Goal: Share content: Share content

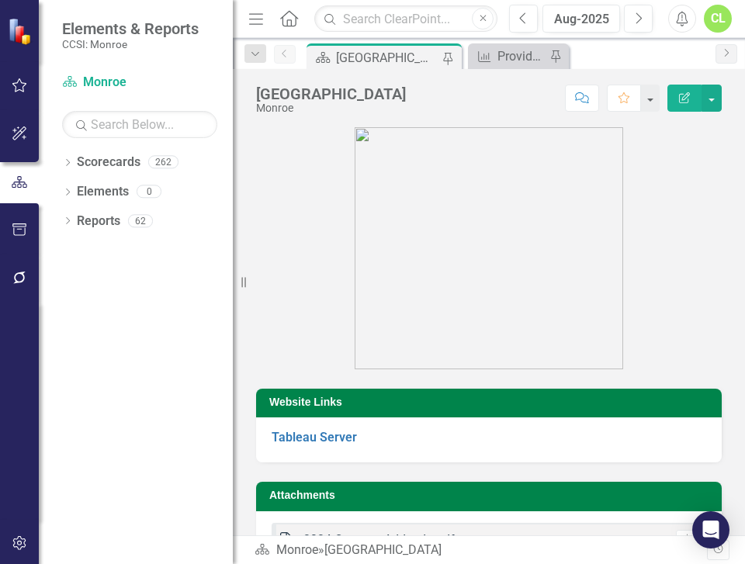
click at [597, 398] on h3 "Website Links" at bounding box center [491, 402] width 445 height 12
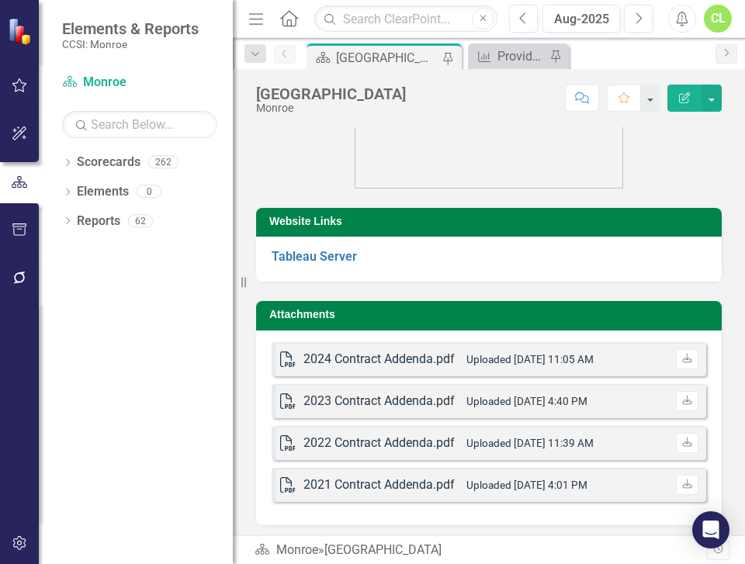
scroll to position [192, 0]
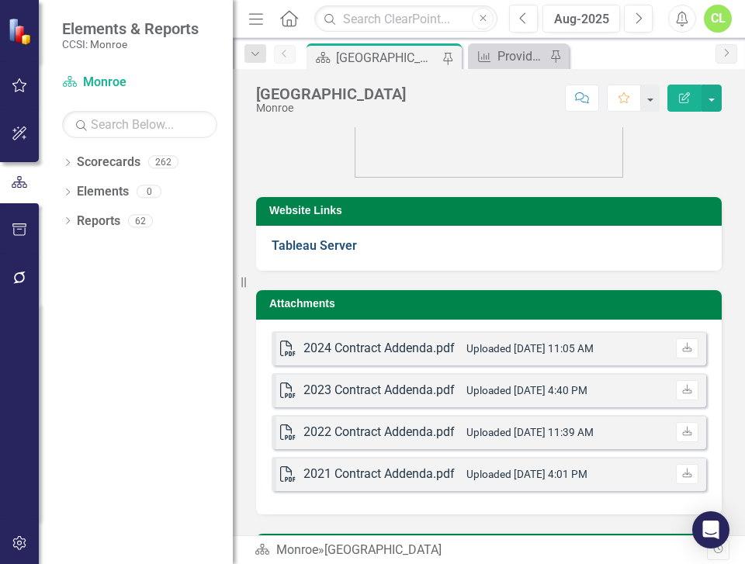
click at [325, 238] on strong "Tableau Server" at bounding box center [314, 245] width 85 height 15
click at [67, 159] on icon at bounding box center [68, 162] width 4 height 7
click at [96, 189] on link "Monroe" at bounding box center [158, 192] width 147 height 18
click at [73, 189] on icon "Dropdown" at bounding box center [76, 190] width 12 height 9
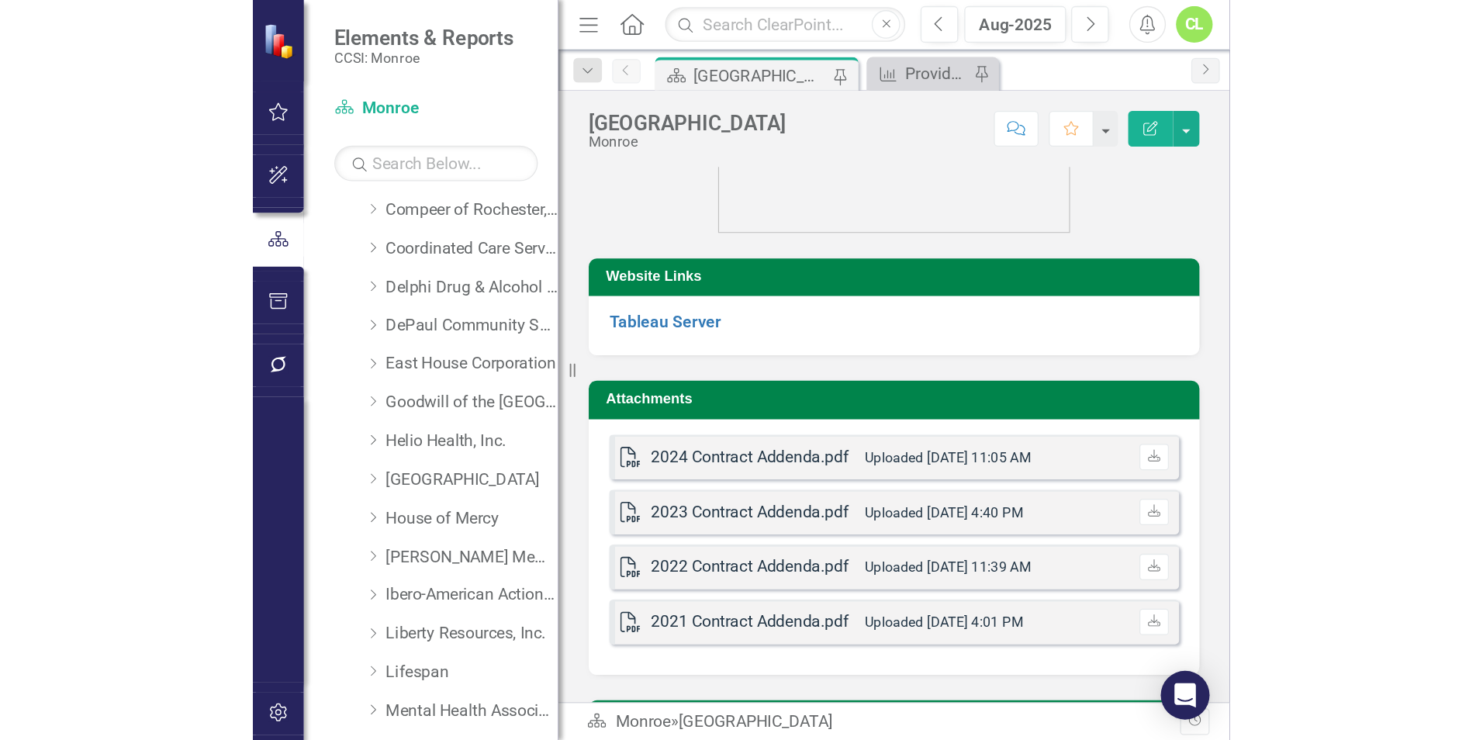
scroll to position [217, 0]
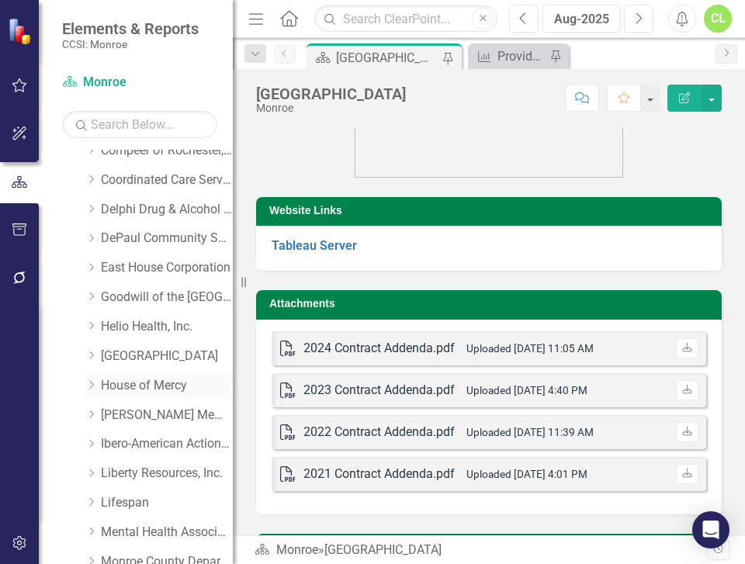
click at [90, 384] on icon "Dropdown" at bounding box center [91, 384] width 12 height 9
click at [127, 441] on link "BIPOC" at bounding box center [174, 444] width 116 height 18
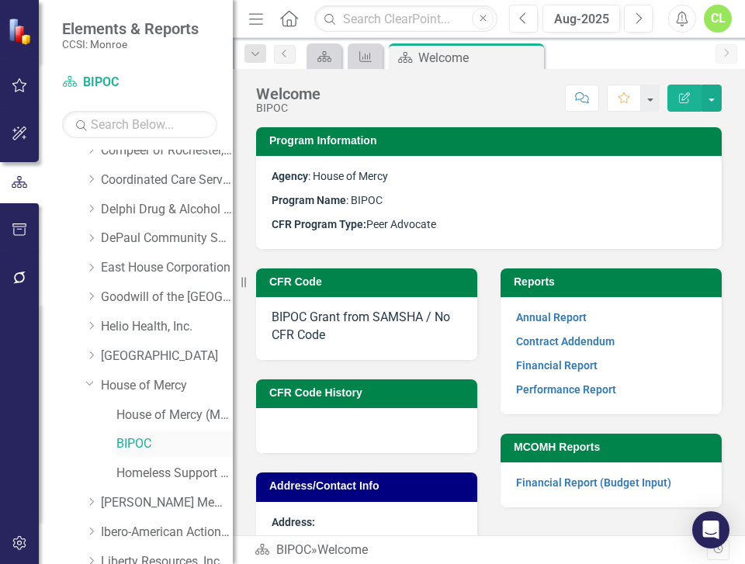
click at [127, 441] on link "BIPOC" at bounding box center [174, 444] width 116 height 18
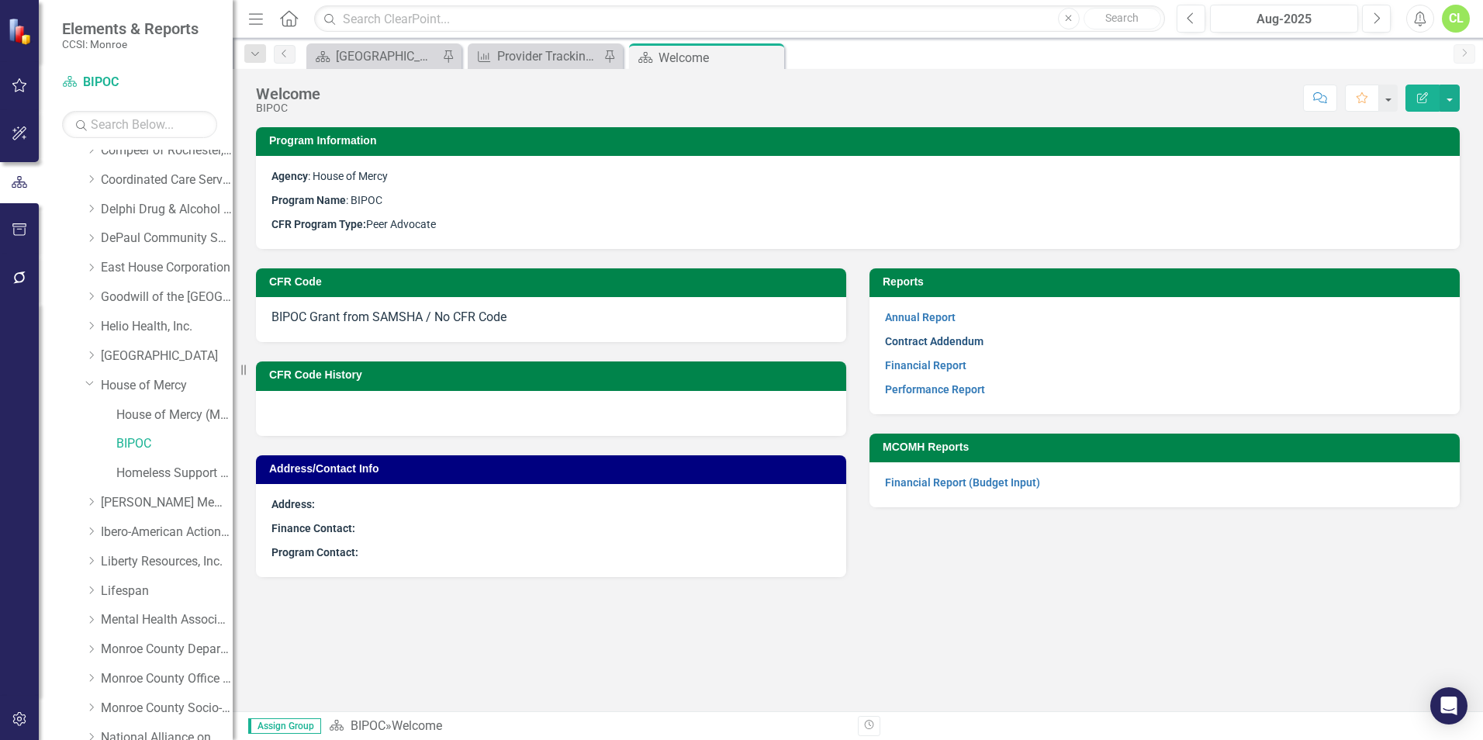
click at [744, 335] on link "Contract Addendum" at bounding box center [934, 341] width 99 height 12
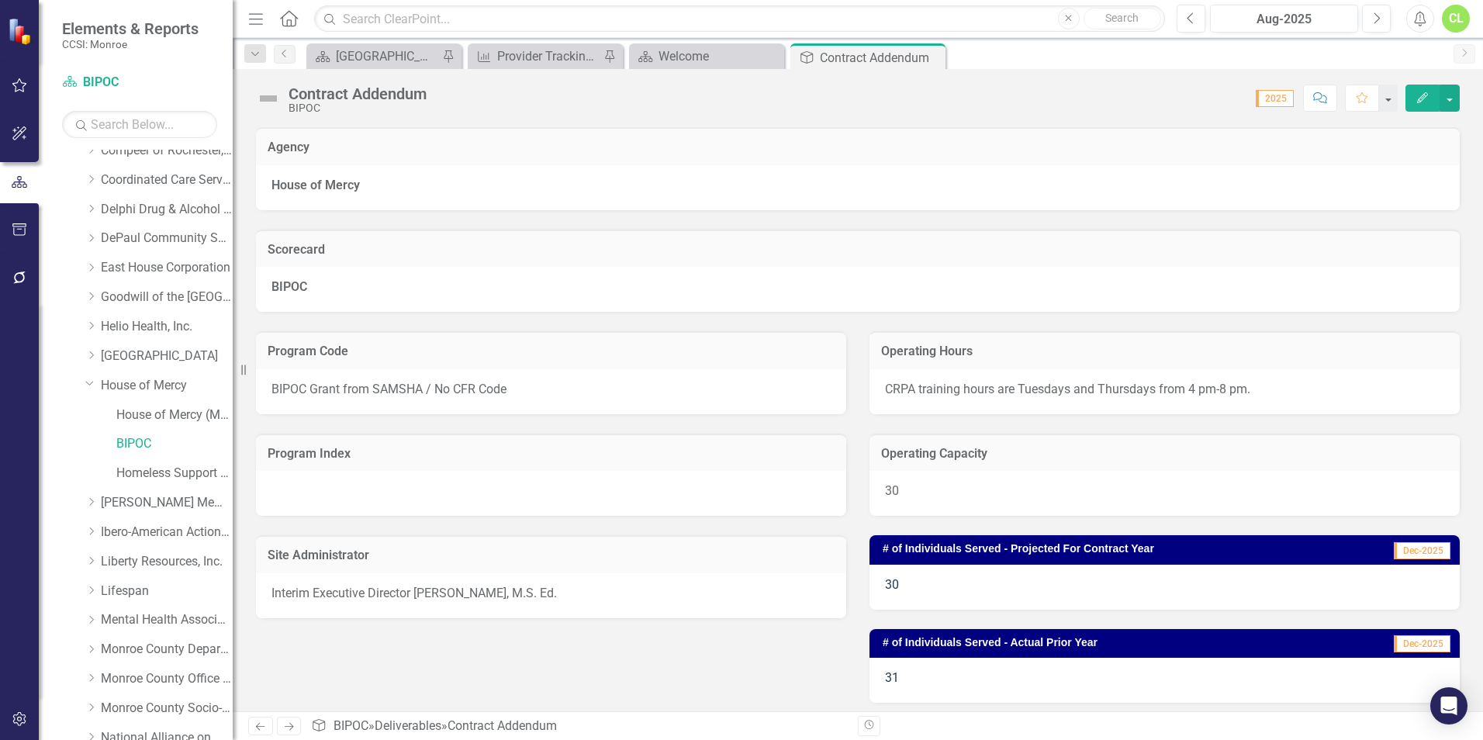
click at [744, 389] on span "CRPA training hours are Tuesdays and Thursdays from 4 pm-8 pm." at bounding box center [1067, 389] width 365 height 15
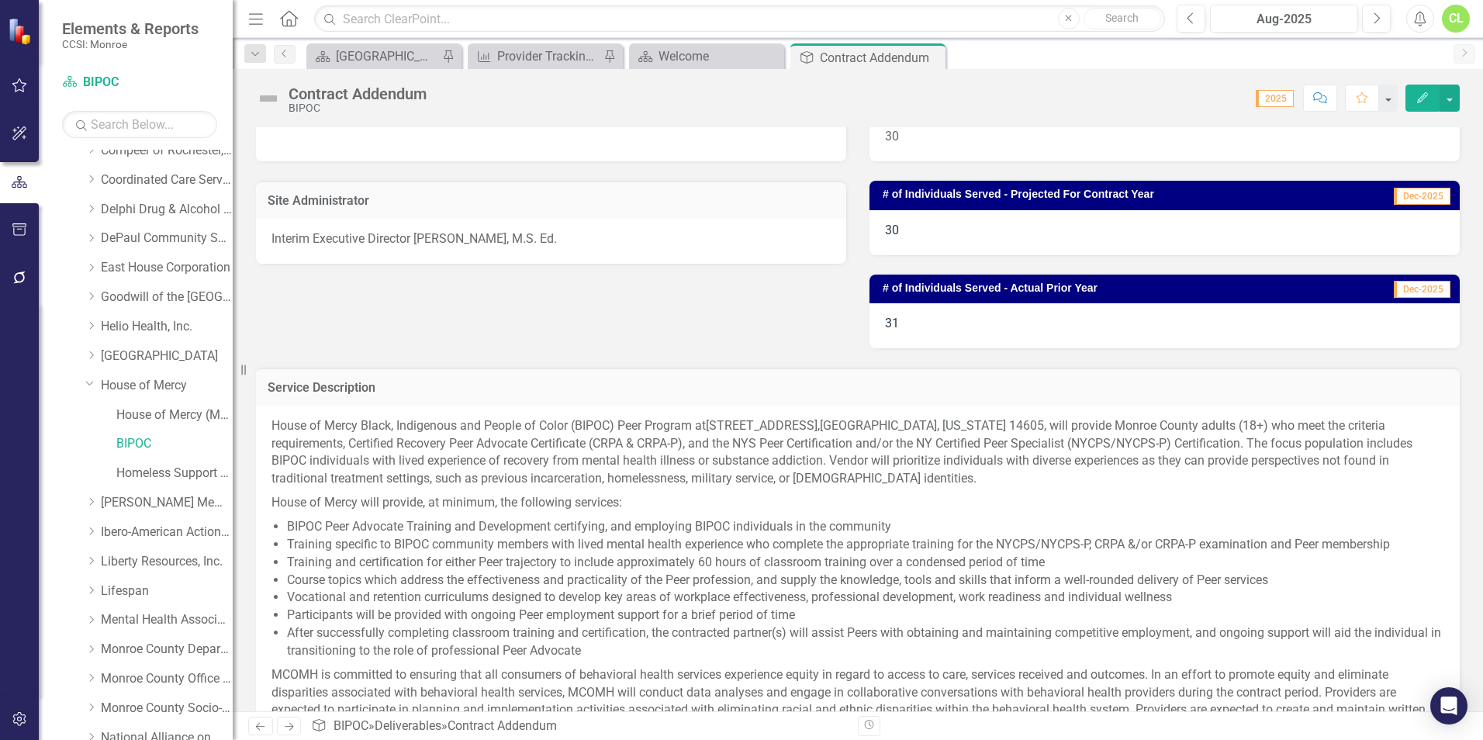
scroll to position [365, 0]
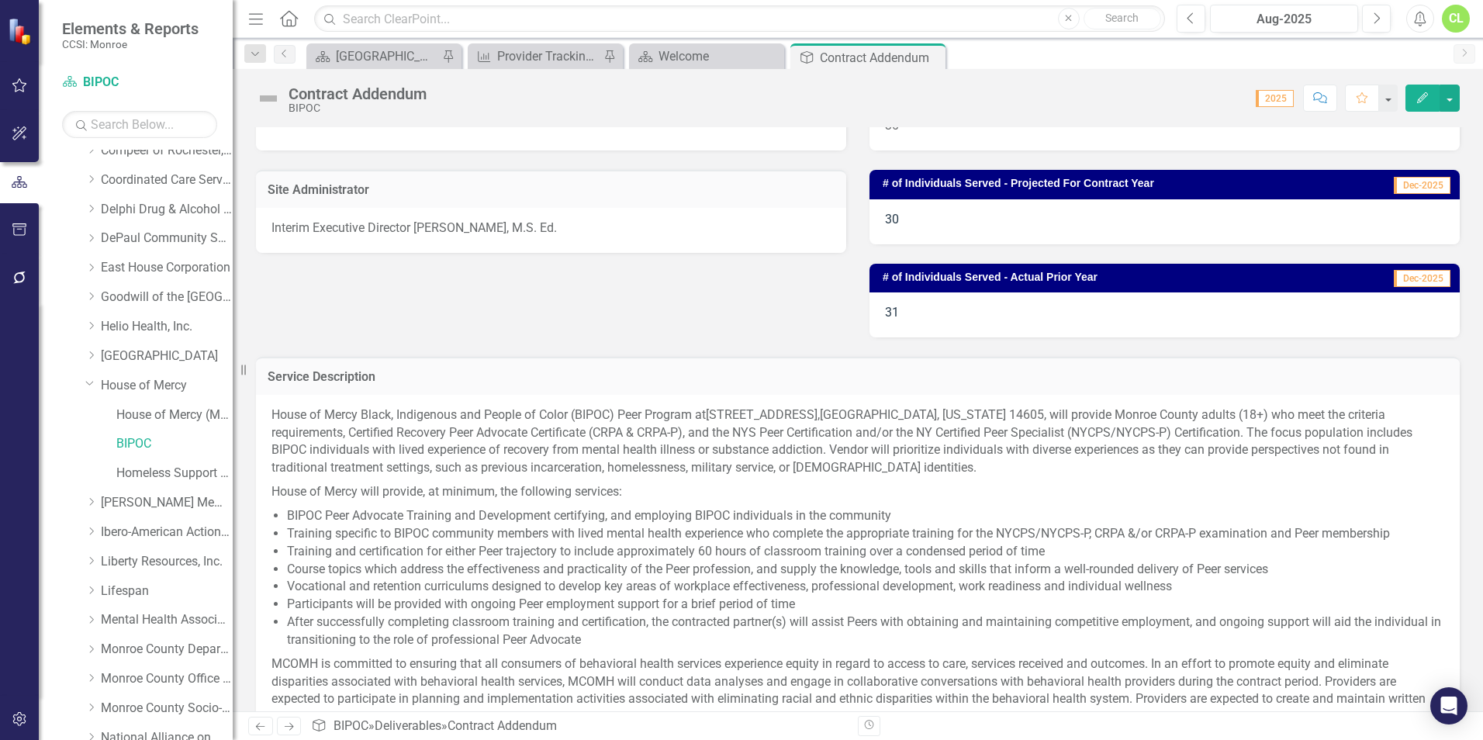
click at [271, 411] on div "House of Mercy Black, Indigenous and People of Color (BIPOC) Peer Program at [S…" at bounding box center [858, 568] width 1204 height 347
click at [291, 414] on p "House of Mercy Black, Indigenous and People of Color (BIPOC) Peer Program at [S…" at bounding box center [858, 444] width 1173 height 74
drag, startPoint x: 294, startPoint y: 394, endPoint x: 281, endPoint y: 410, distance: 21.0
click at [281, 410] on div "House of Mercy Black, Indigenous and People of Color (BIPOC) Peer Program at [S…" at bounding box center [858, 568] width 1204 height 347
click at [281, 410] on p "House of Mercy Black, Indigenous and People of Color (BIPOC) Peer Program at [S…" at bounding box center [858, 444] width 1173 height 74
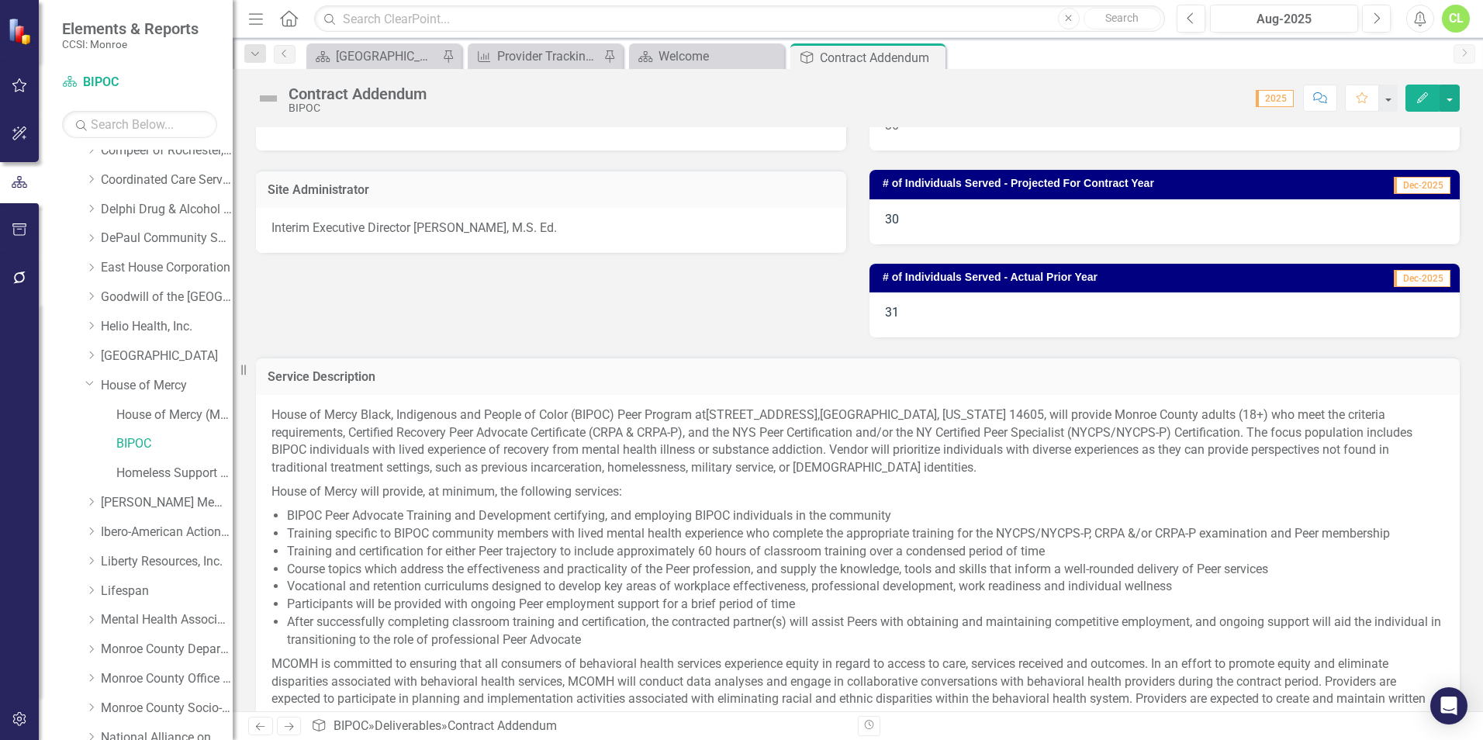
click at [495, 493] on p "House of Mercy will provide, at minimum, the following services:" at bounding box center [858, 492] width 1173 height 24
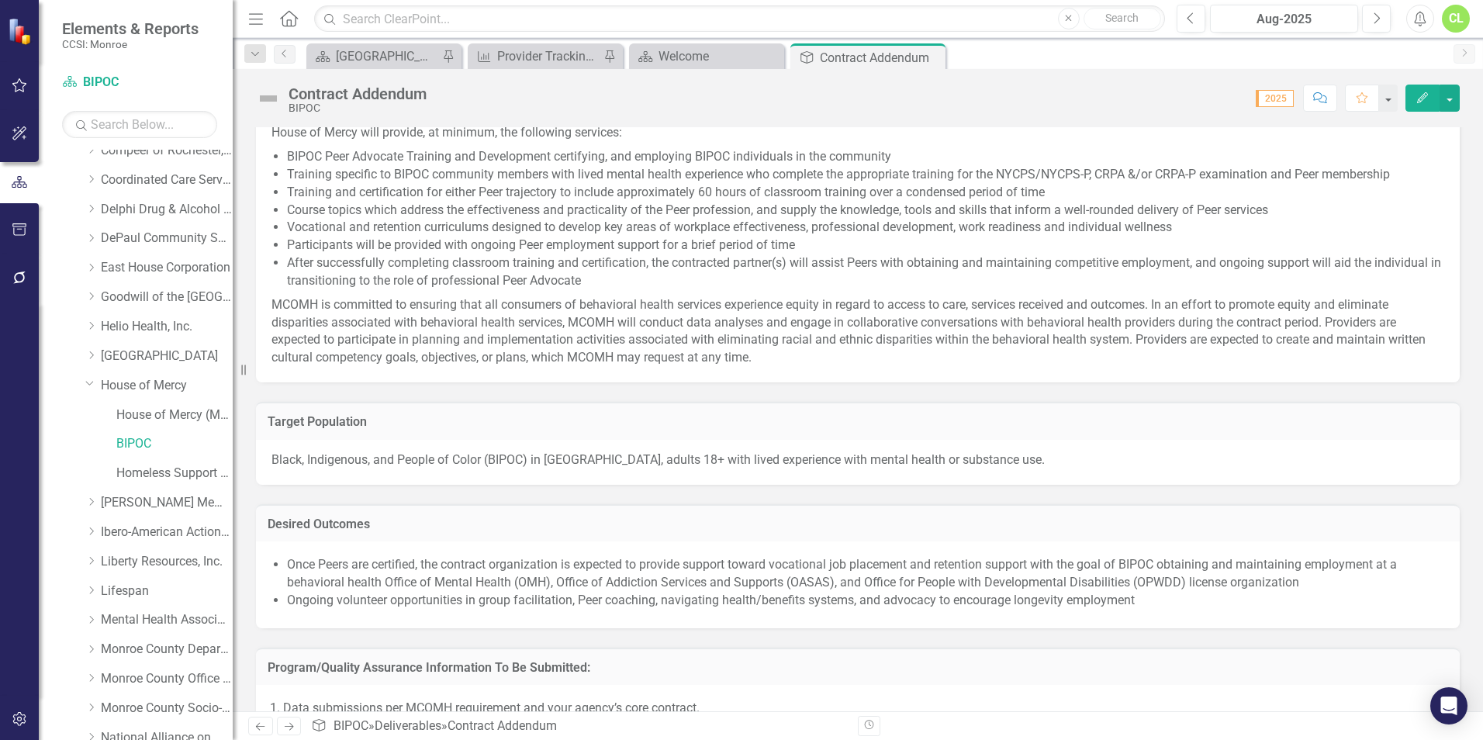
scroll to position [722, 0]
click at [744, 100] on button "button" at bounding box center [1450, 98] width 20 height 27
click at [744, 243] on link "Email Email Page" at bounding box center [1397, 246] width 126 height 29
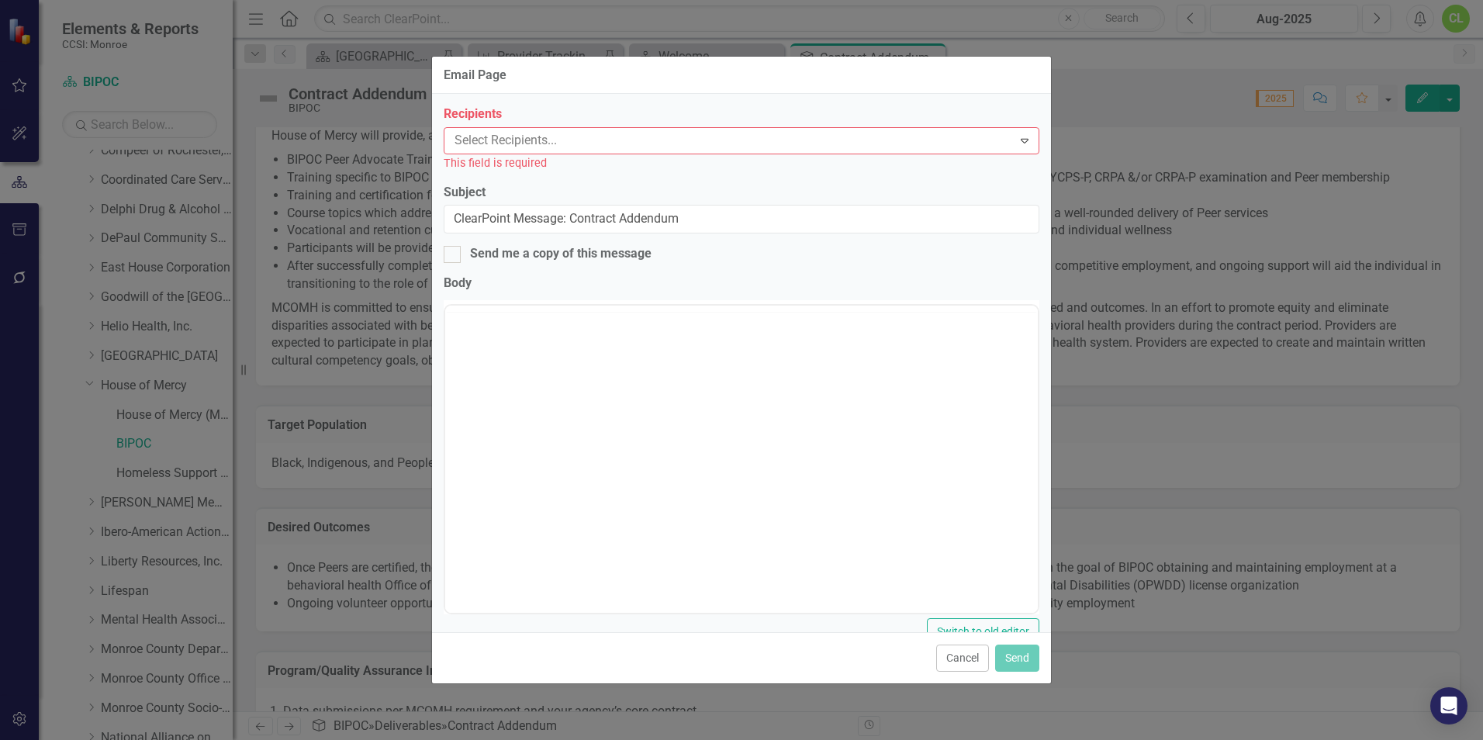
scroll to position [0, 0]
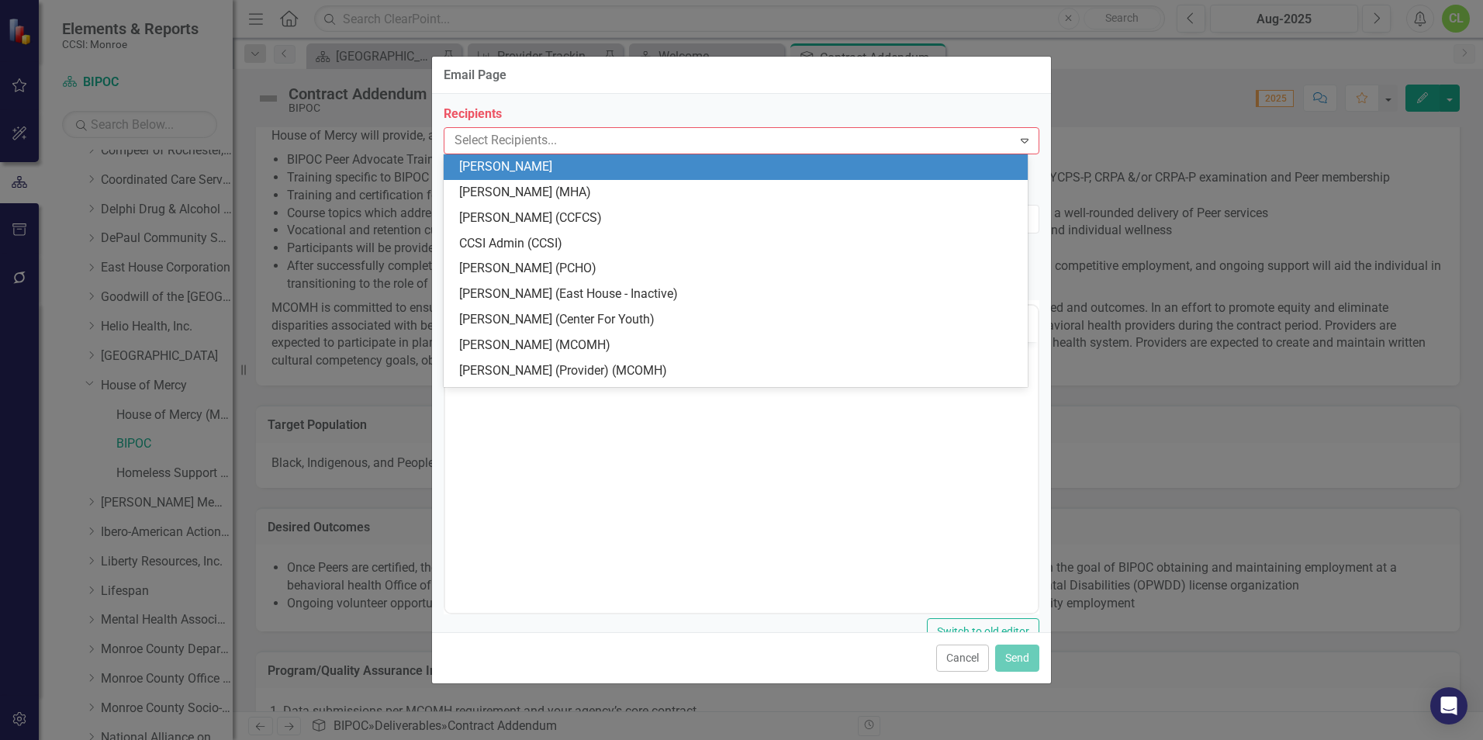
click at [744, 144] on icon "Expand" at bounding box center [1025, 140] width 16 height 12
type input "ca"
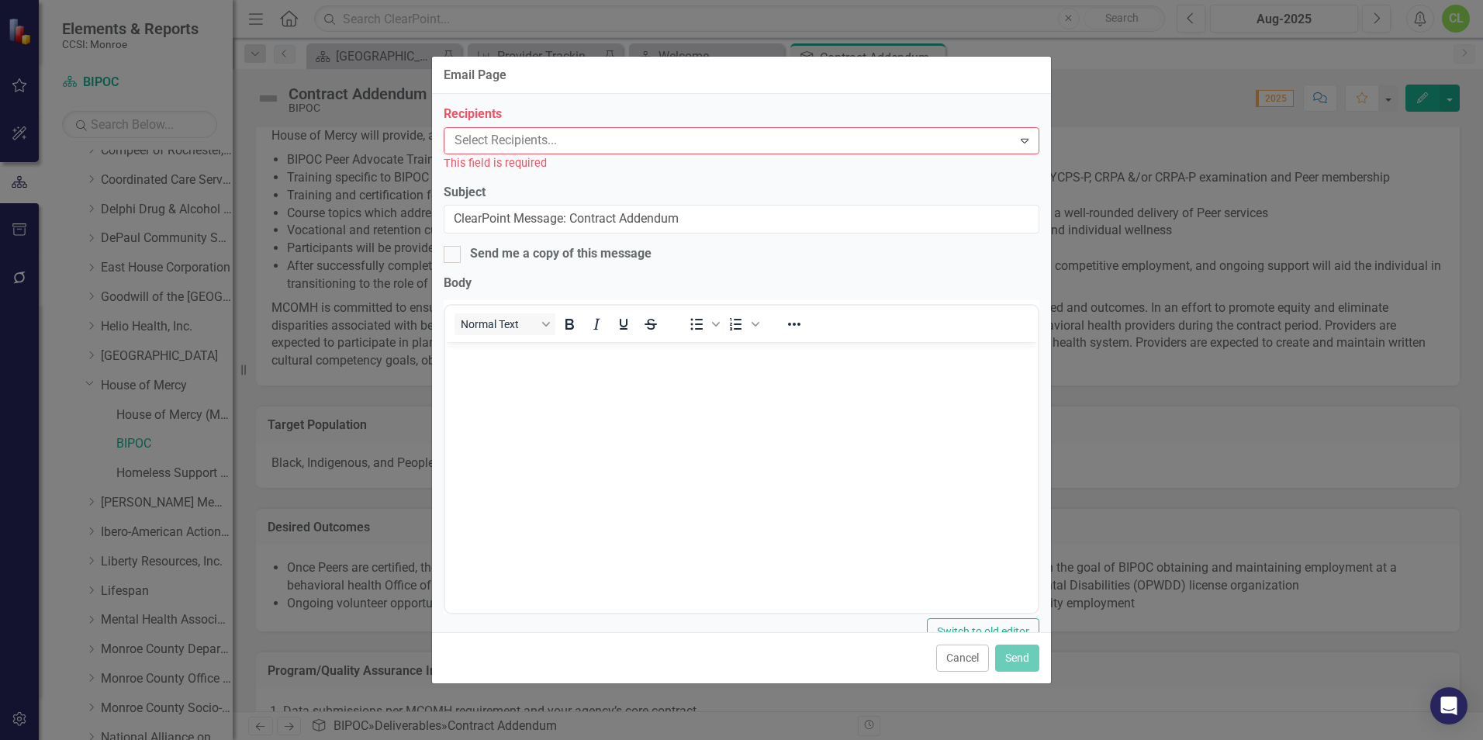
drag, startPoint x: 935, startPoint y: 227, endPoint x: 1180, endPoint y: 700, distance: 532.3
click at [744, 563] on div "Email Page Recipients Select Recipients... Expand This field is required Subjec…" at bounding box center [741, 370] width 1483 height 740
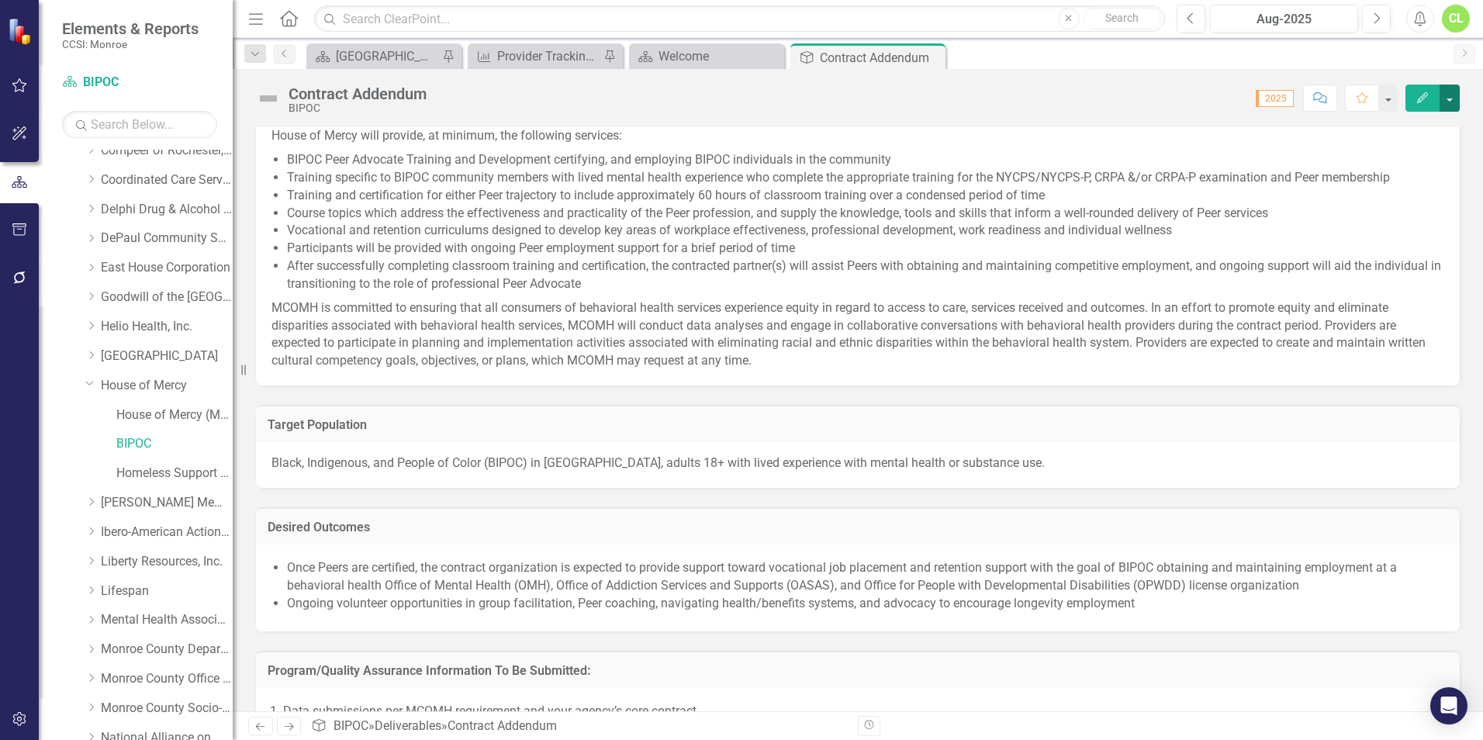
click at [744, 91] on button "button" at bounding box center [1450, 98] width 20 height 27
click at [744, 215] on link "PDF Export to PDF" at bounding box center [1397, 217] width 126 height 29
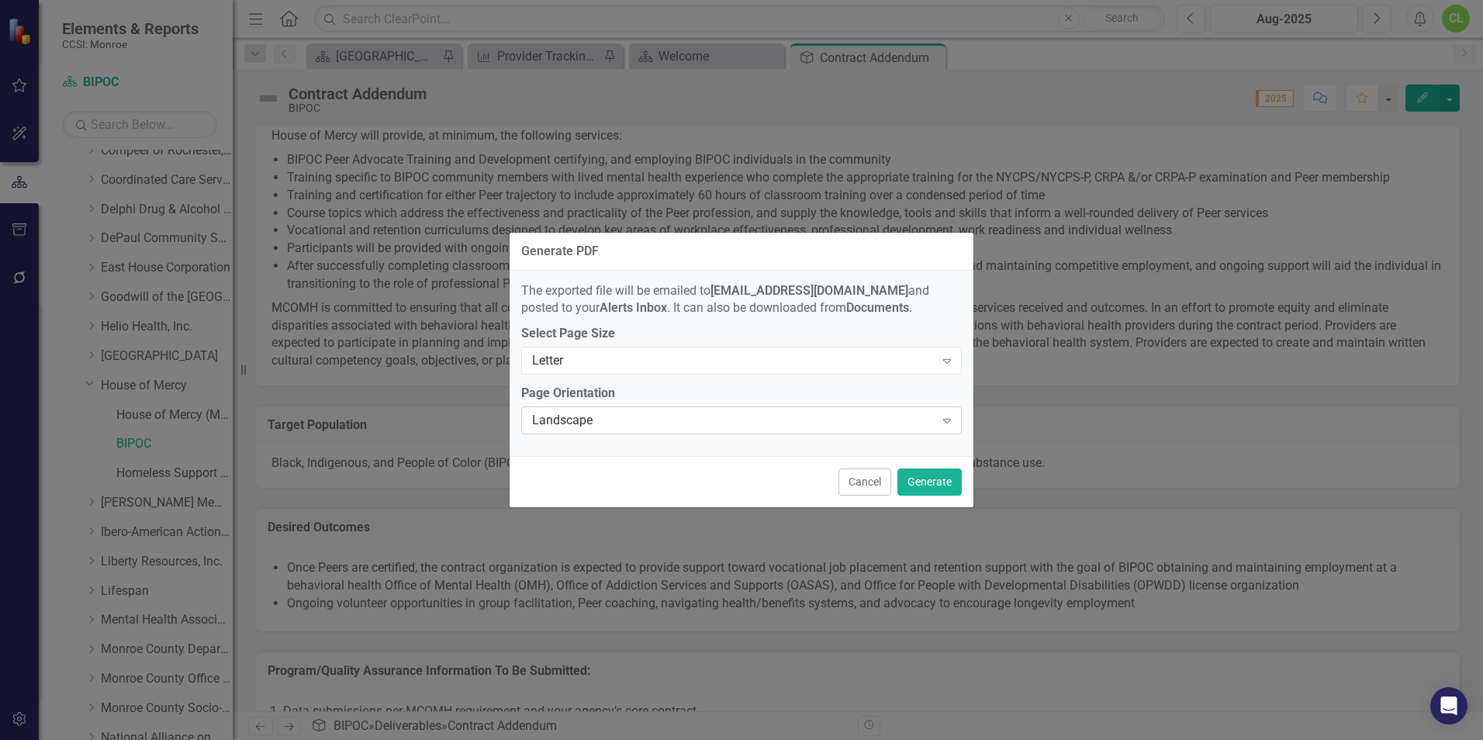
click at [744, 420] on icon "Expand" at bounding box center [948, 420] width 16 height 12
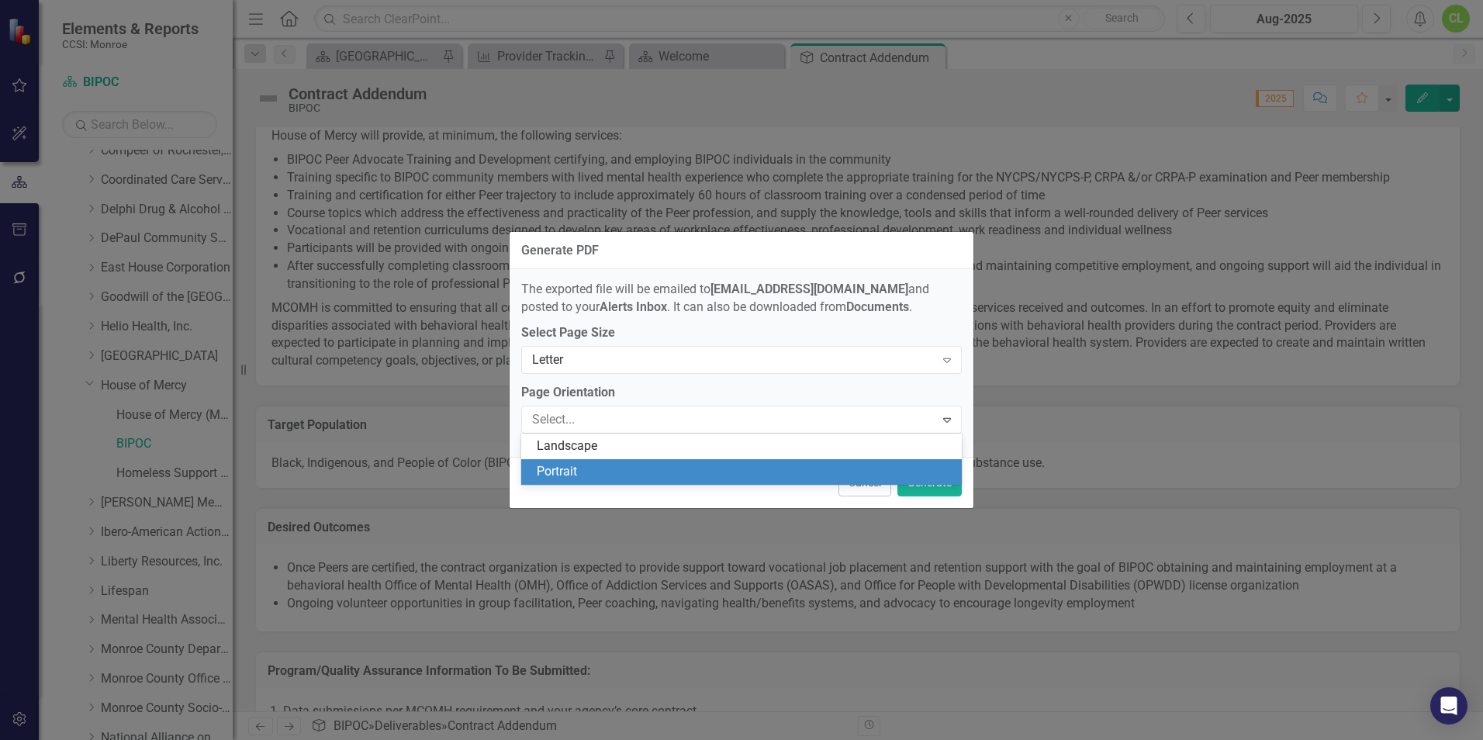
click at [744, 468] on div "Portrait" at bounding box center [745, 472] width 416 height 18
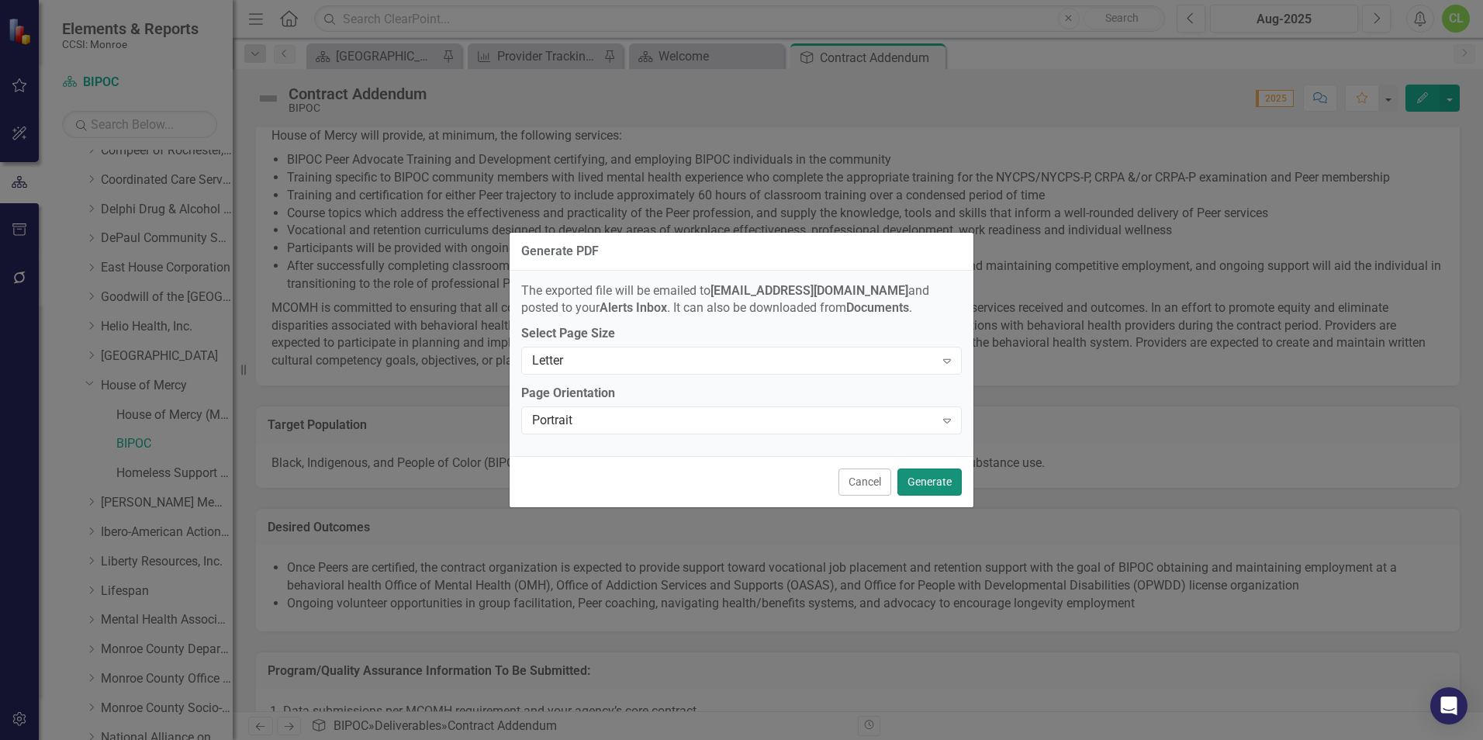
click at [744, 476] on button "Generate" at bounding box center [930, 482] width 64 height 27
